Goal: Go to known website: Access a specific website the user already knows

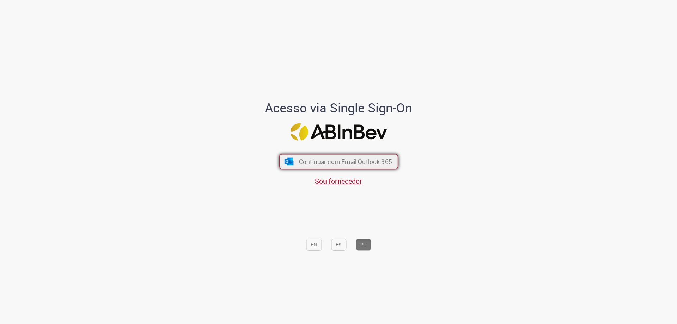
click at [315, 166] on button "Continuar com Email Outlook 365" at bounding box center [338, 161] width 119 height 15
click at [321, 165] on span "Continuar com Email Outlook 365" at bounding box center [345, 162] width 93 height 8
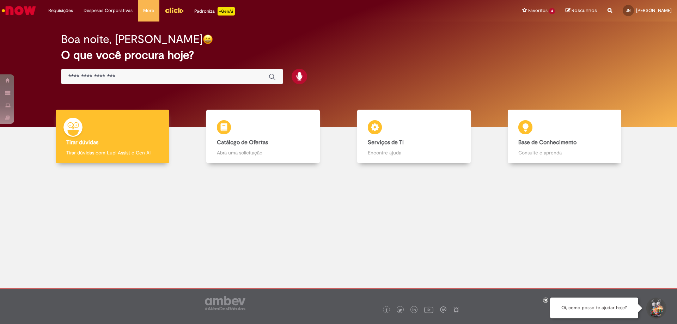
click at [168, 8] on img "Menu Cabeçalho" at bounding box center [174, 10] width 19 height 11
